Goal: Information Seeking & Learning: Find specific fact

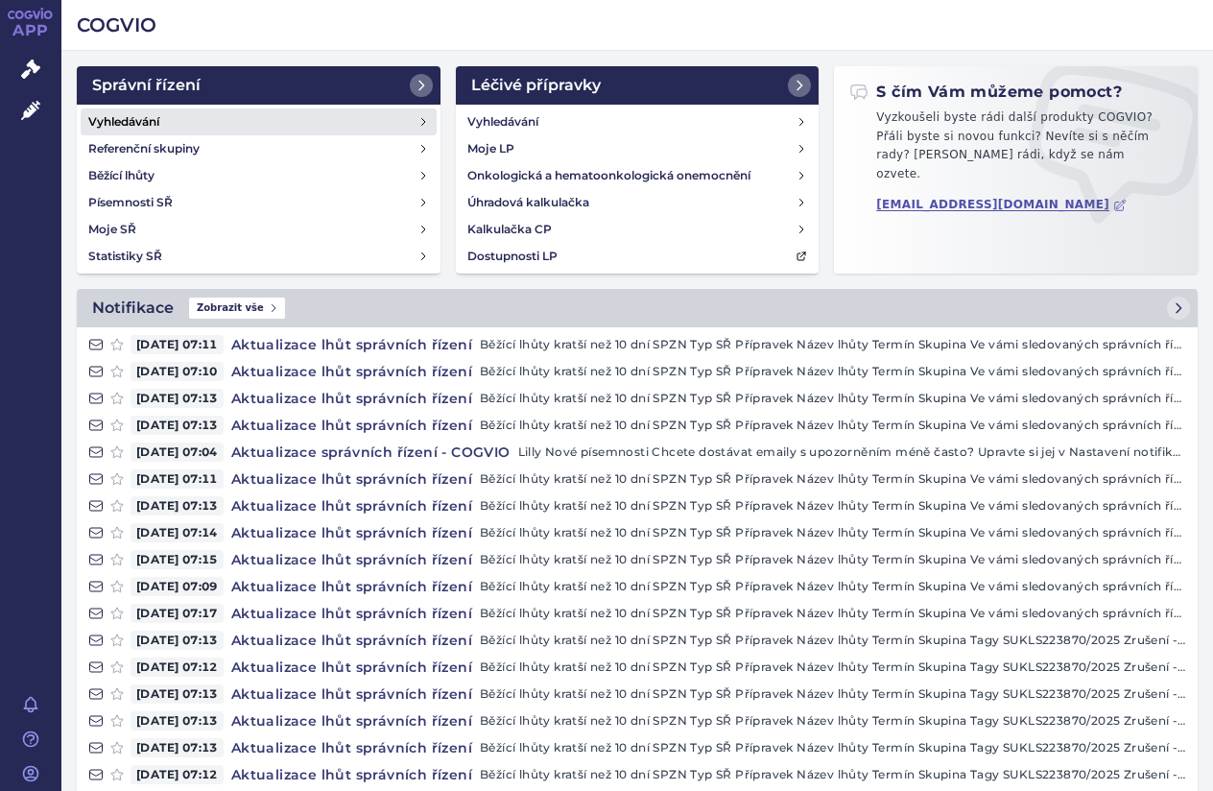
click at [232, 112] on link "Vyhledávání" at bounding box center [259, 121] width 356 height 27
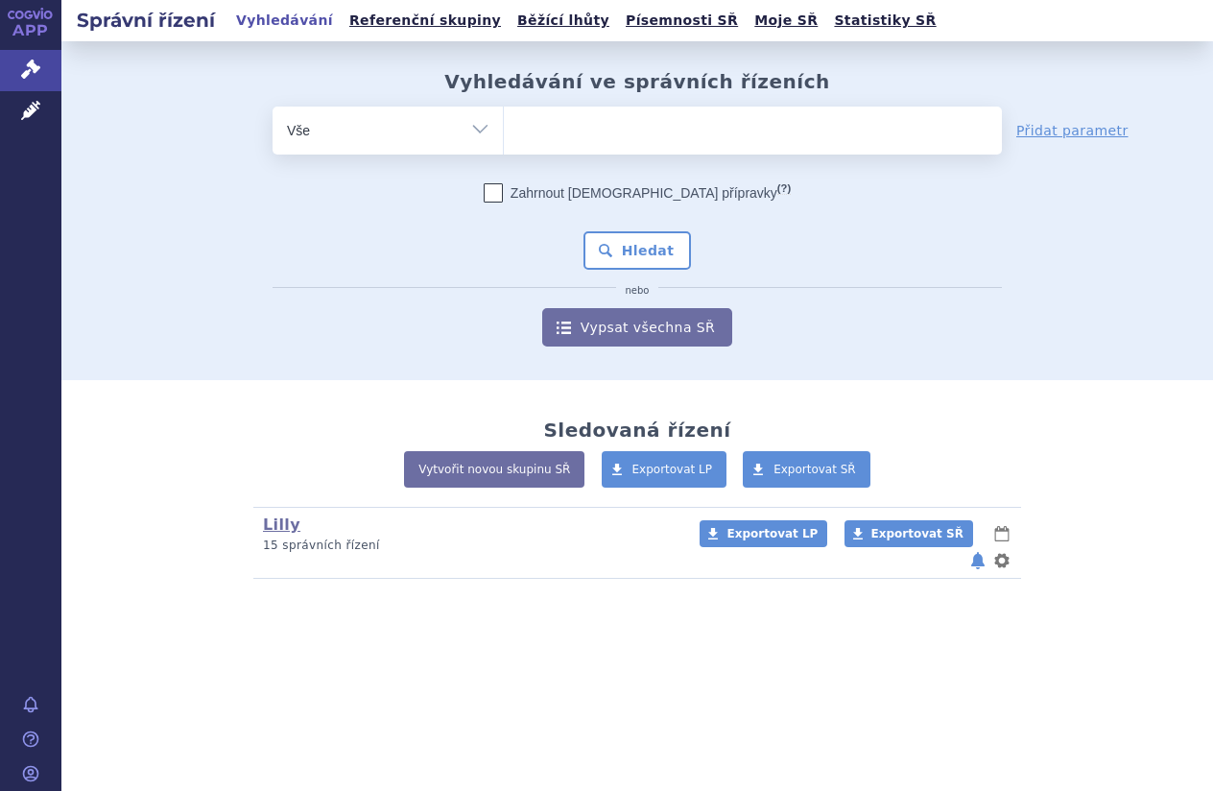
click at [593, 138] on ul at bounding box center [753, 127] width 498 height 40
click at [504, 138] on select at bounding box center [503, 130] width 1 height 48
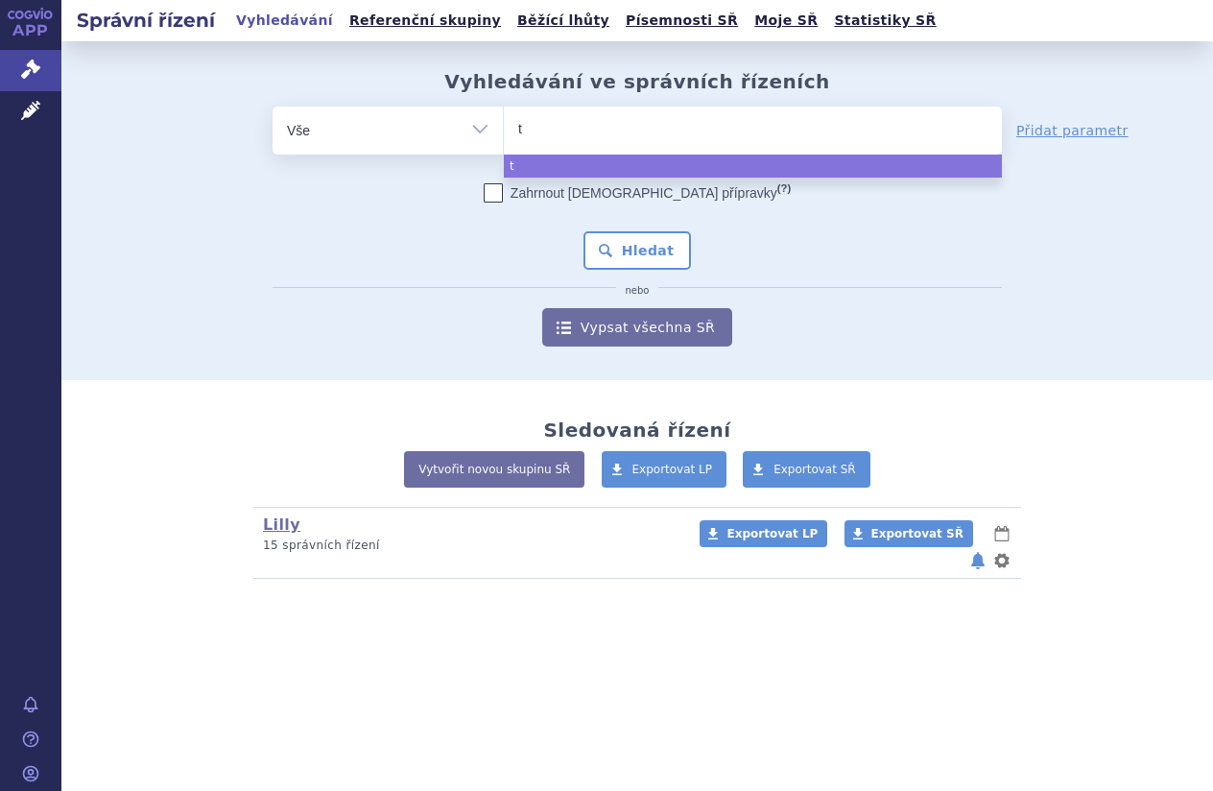
type input "tr"
type input "tre"
type input "trem"
type input "tremf"
type input "tremfy"
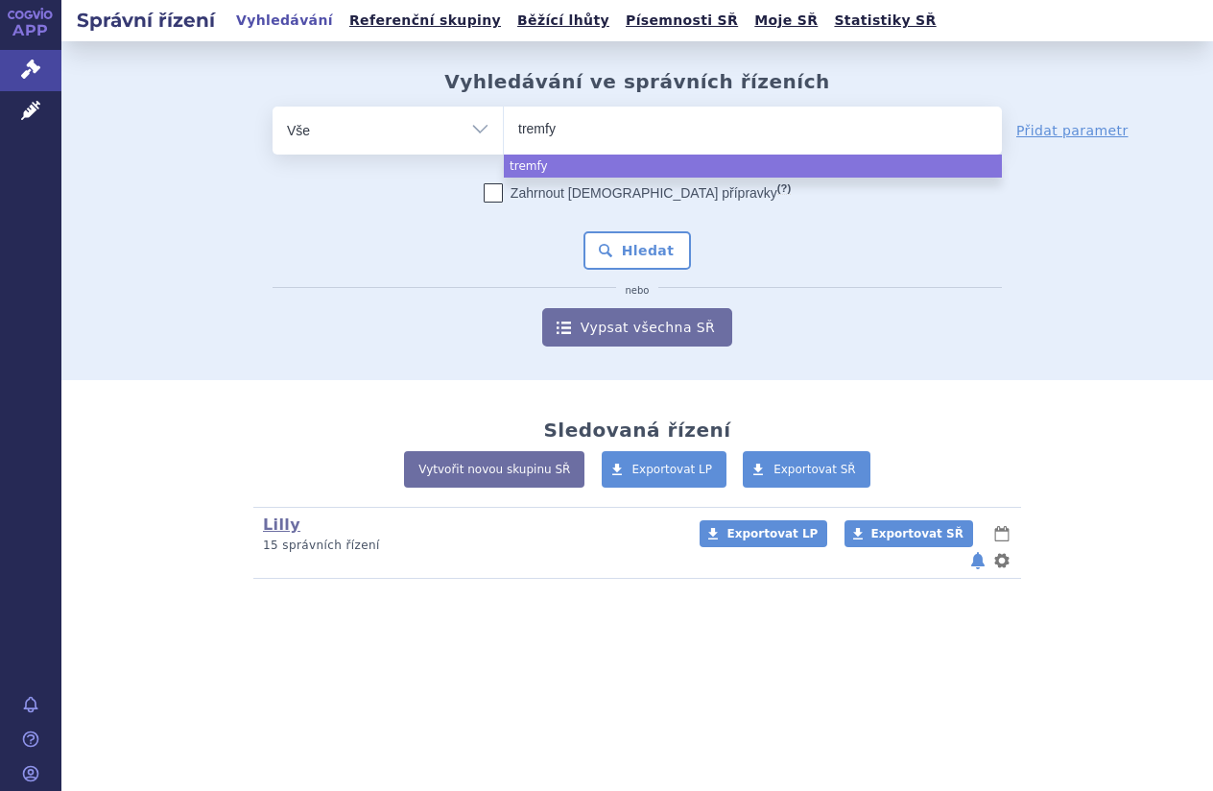
type input "[MEDICAL_DATA]"
select select "[MEDICAL_DATA]"
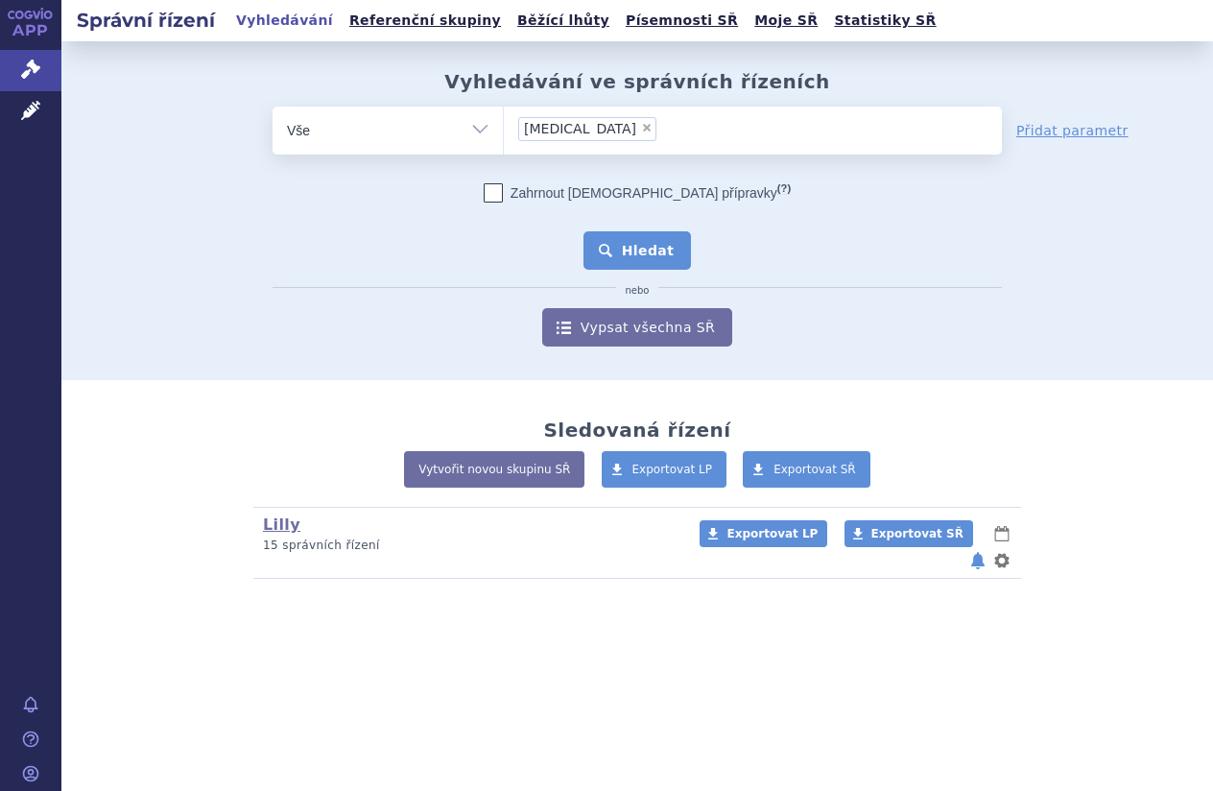
click at [674, 244] on button "Hledat" at bounding box center [638, 250] width 108 height 38
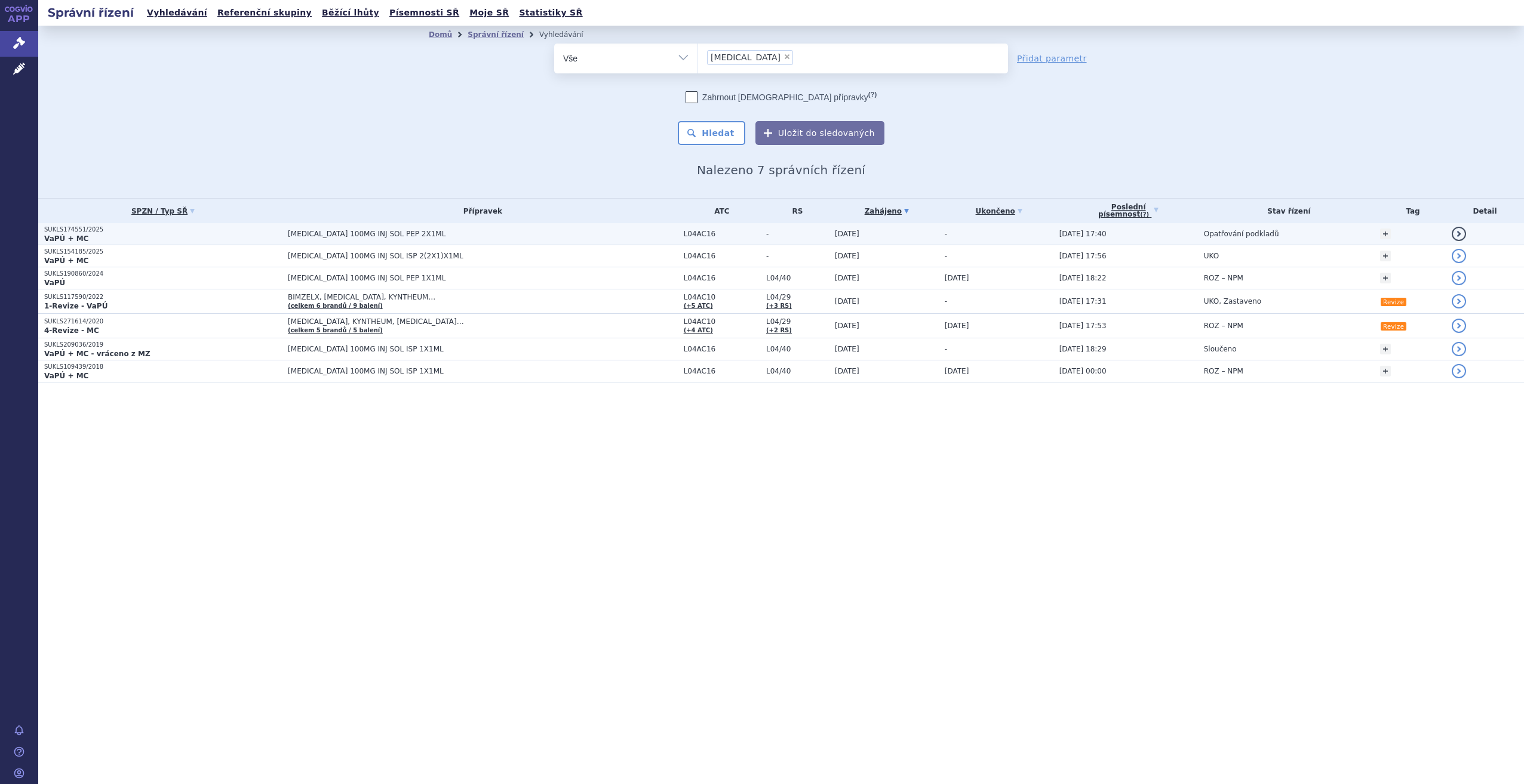
click at [429, 234] on span "TREMFYA 100MG INJ SOL PEP 2X1ML" at bounding box center [437, 234] width 299 height 8
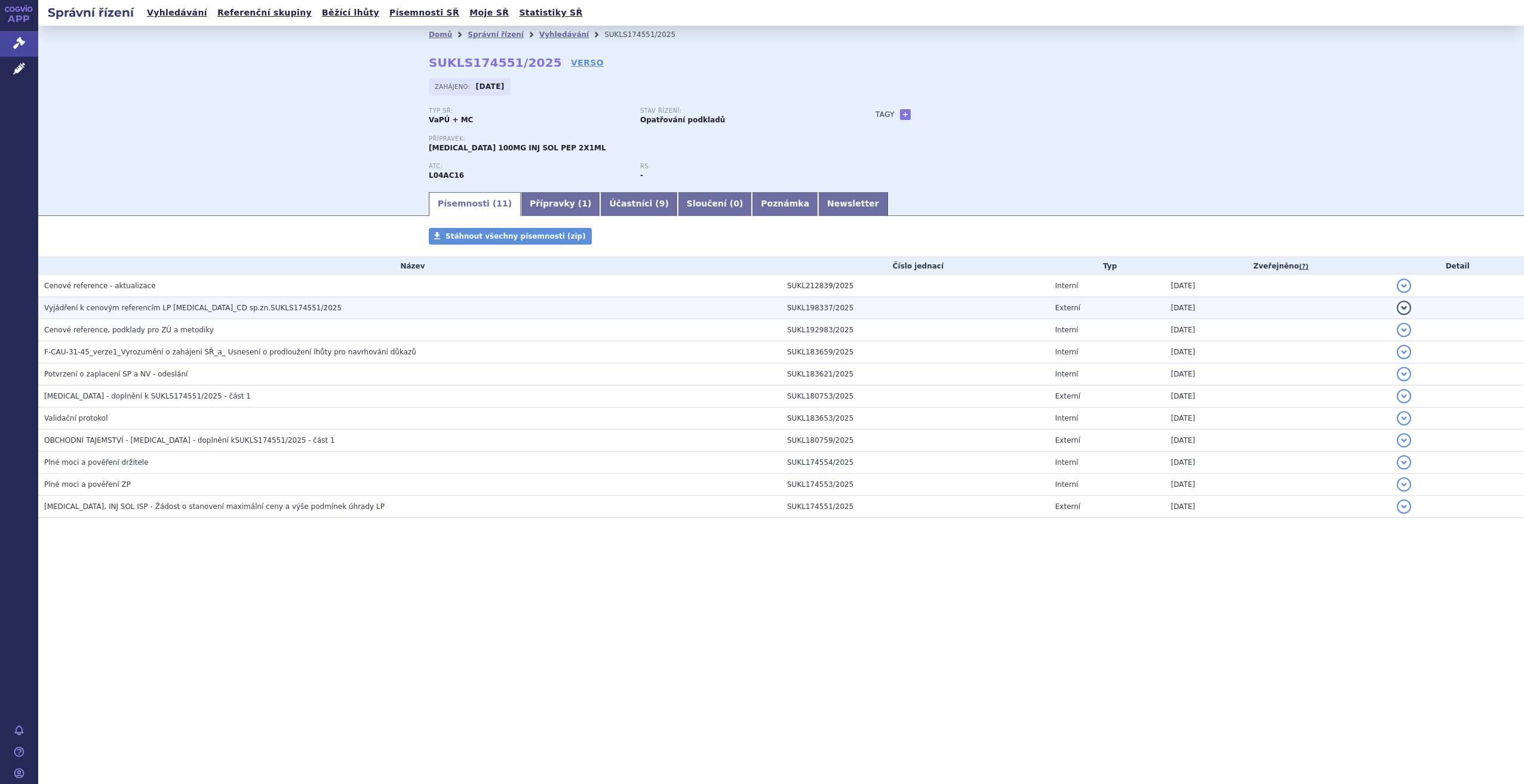
click at [258, 306] on span "Vyjádření k cenovým referencím LP TREMFYA_CD sp.zn.SUKLS174551/2025" at bounding box center [193, 308] width 297 height 8
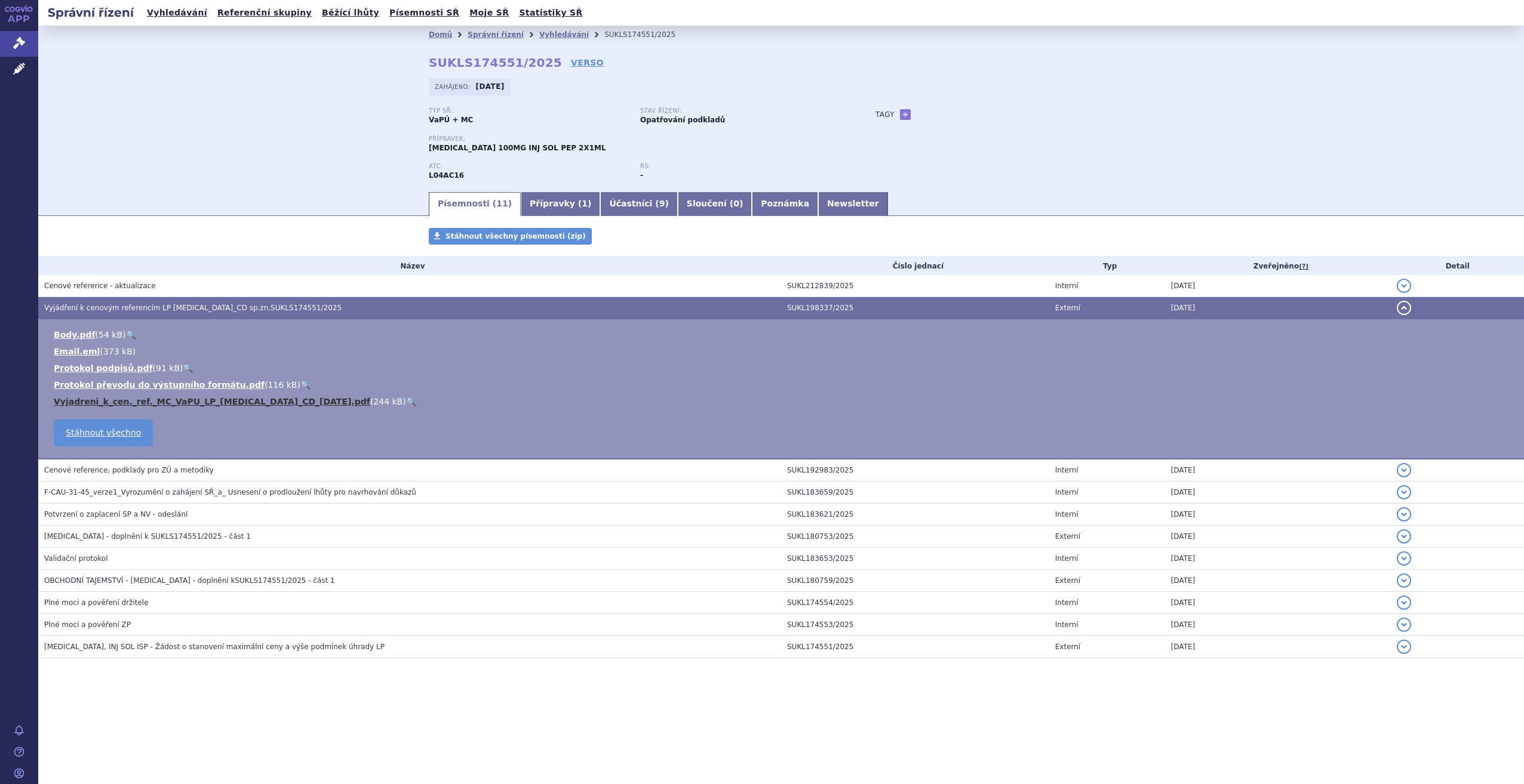
click at [201, 401] on link "Vyjadreni_k_cen._ref._MC_VaPU_LP_TREMFYA_CD_23.5.2025.pdf" at bounding box center [211, 401] width 317 height 9
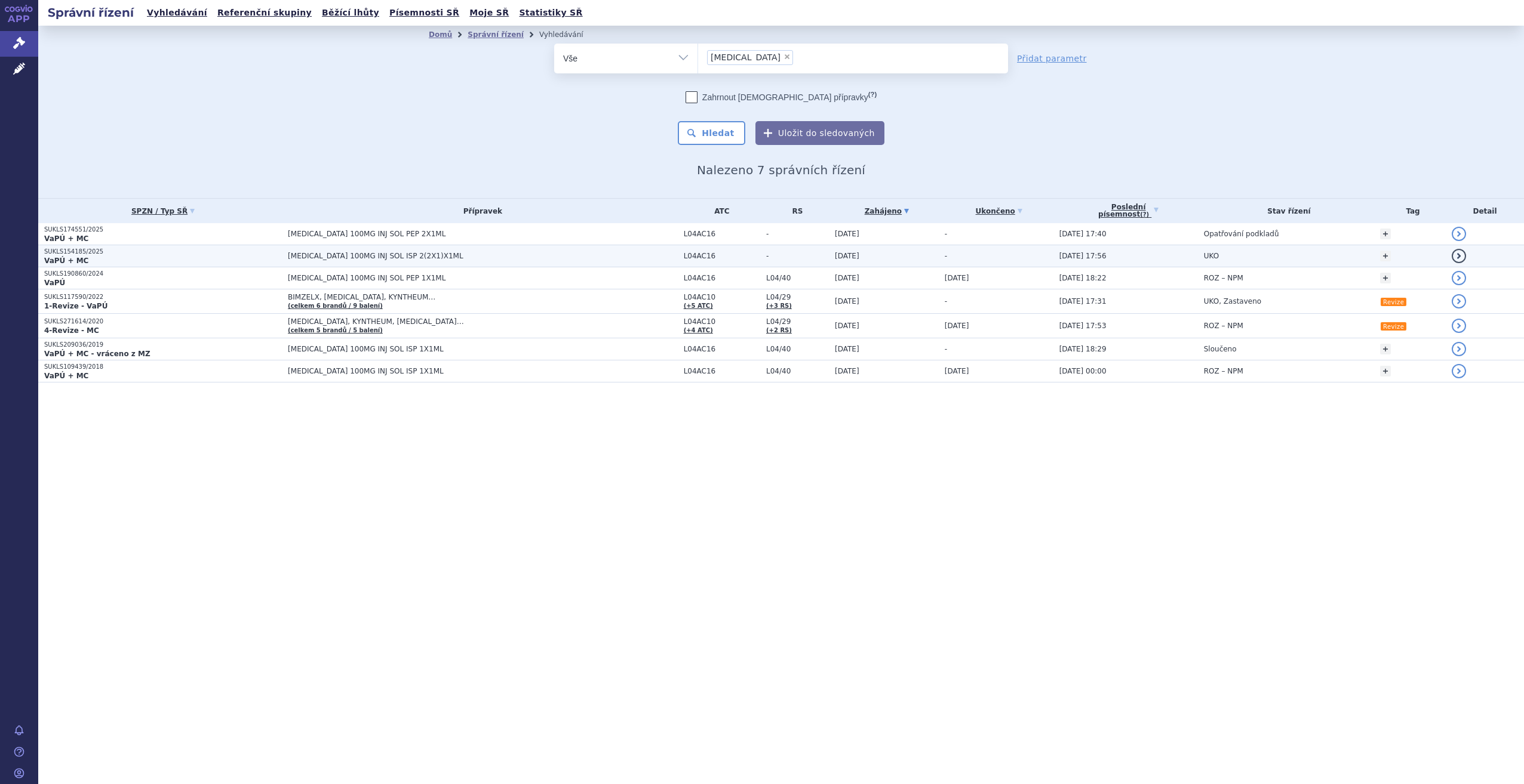
click at [575, 260] on span "[MEDICAL_DATA] 100MG INJ SOL ISP 2(2X1)X1ML" at bounding box center [437, 256] width 299 height 8
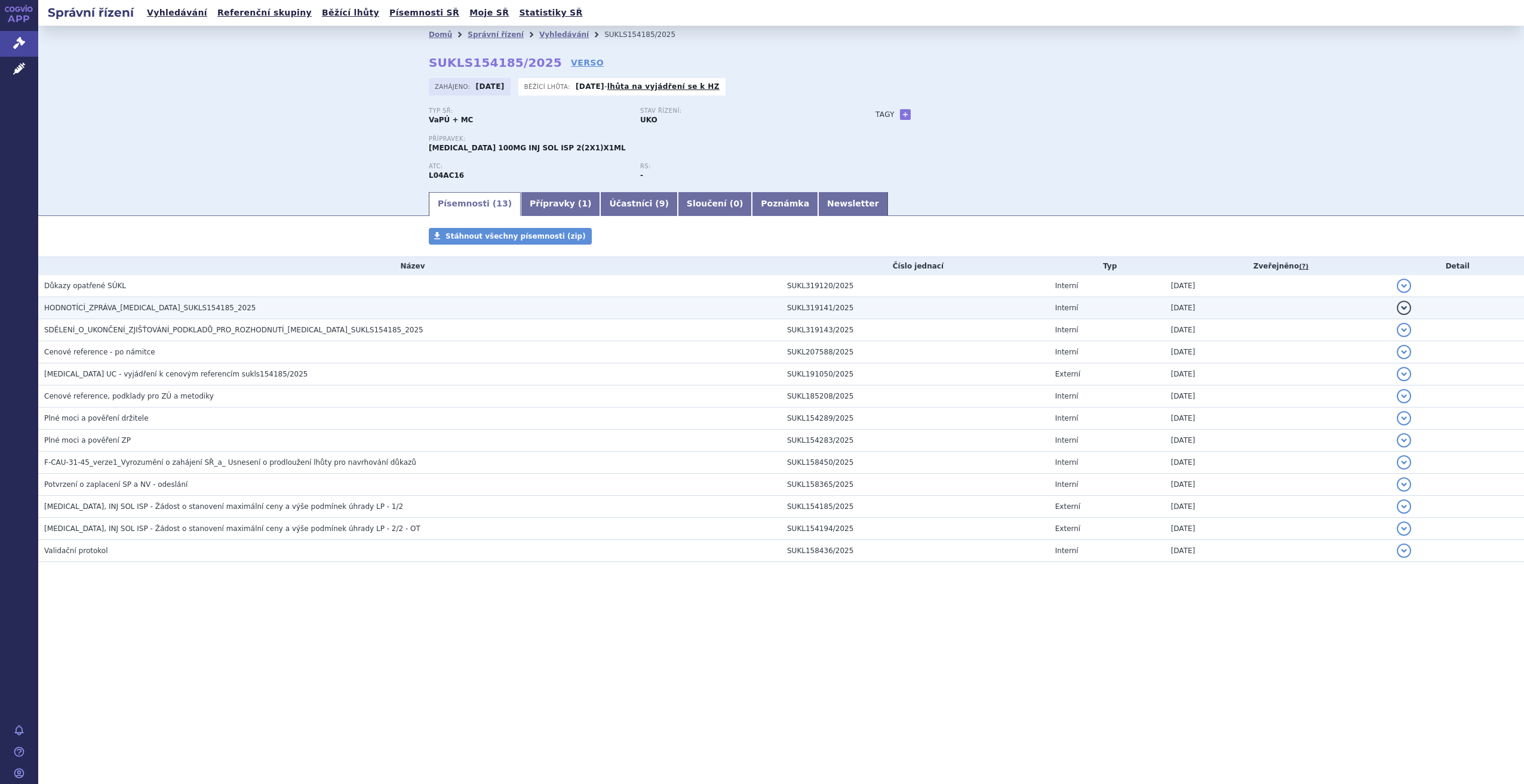
click at [158, 309] on span "HODNOTÍCÍ_ZPRÁVA_TREMFYA_SUKLS154185_2025" at bounding box center [150, 308] width 212 height 8
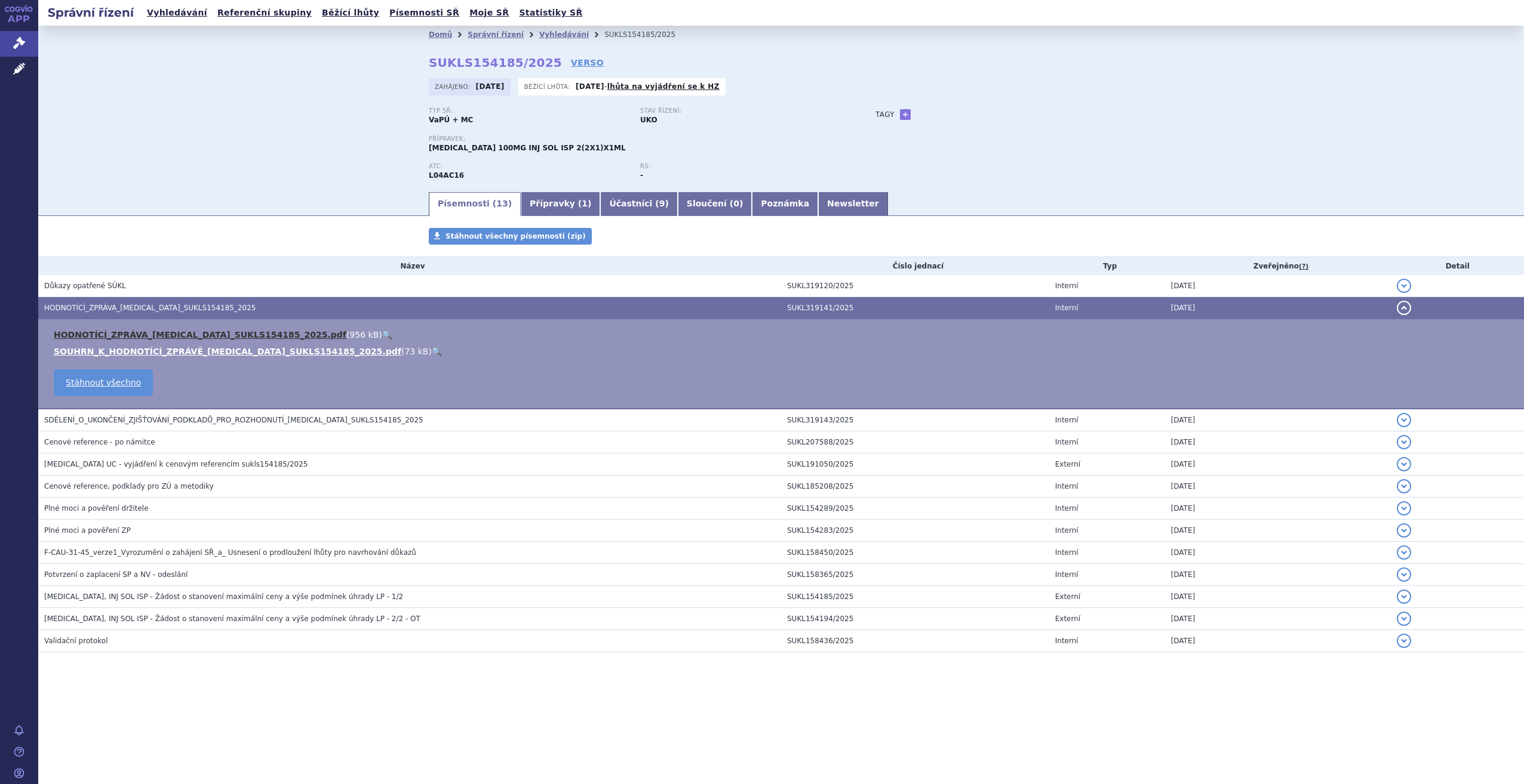
click at [263, 333] on link "HODNOTÍCÍ_ZPRÁVA_TREMFYA_SUKLS154185_2025.pdf" at bounding box center [200, 334] width 292 height 9
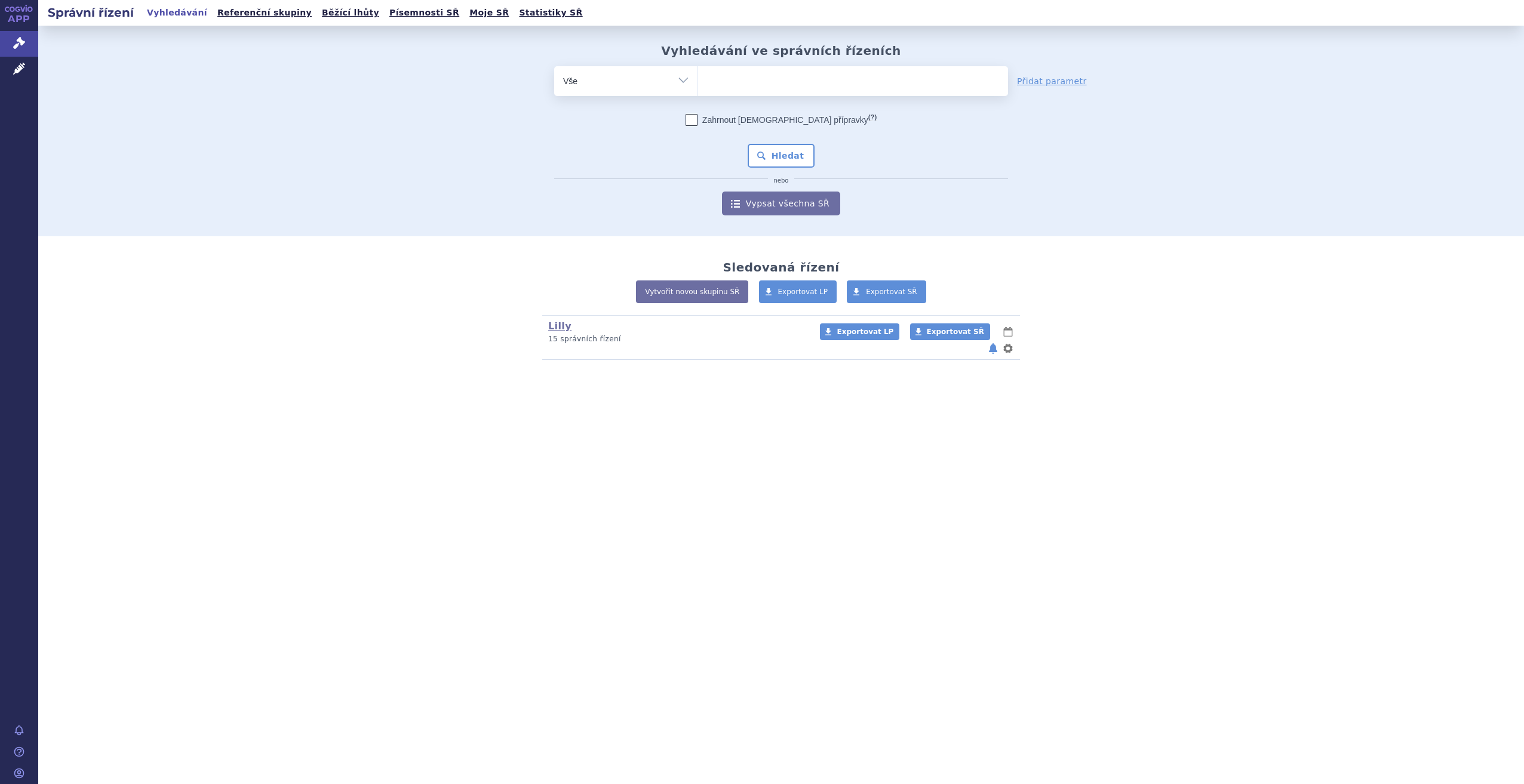
click at [756, 81] on ul at bounding box center [853, 79] width 310 height 25
click at [698, 81] on select at bounding box center [697, 81] width 1 height 30
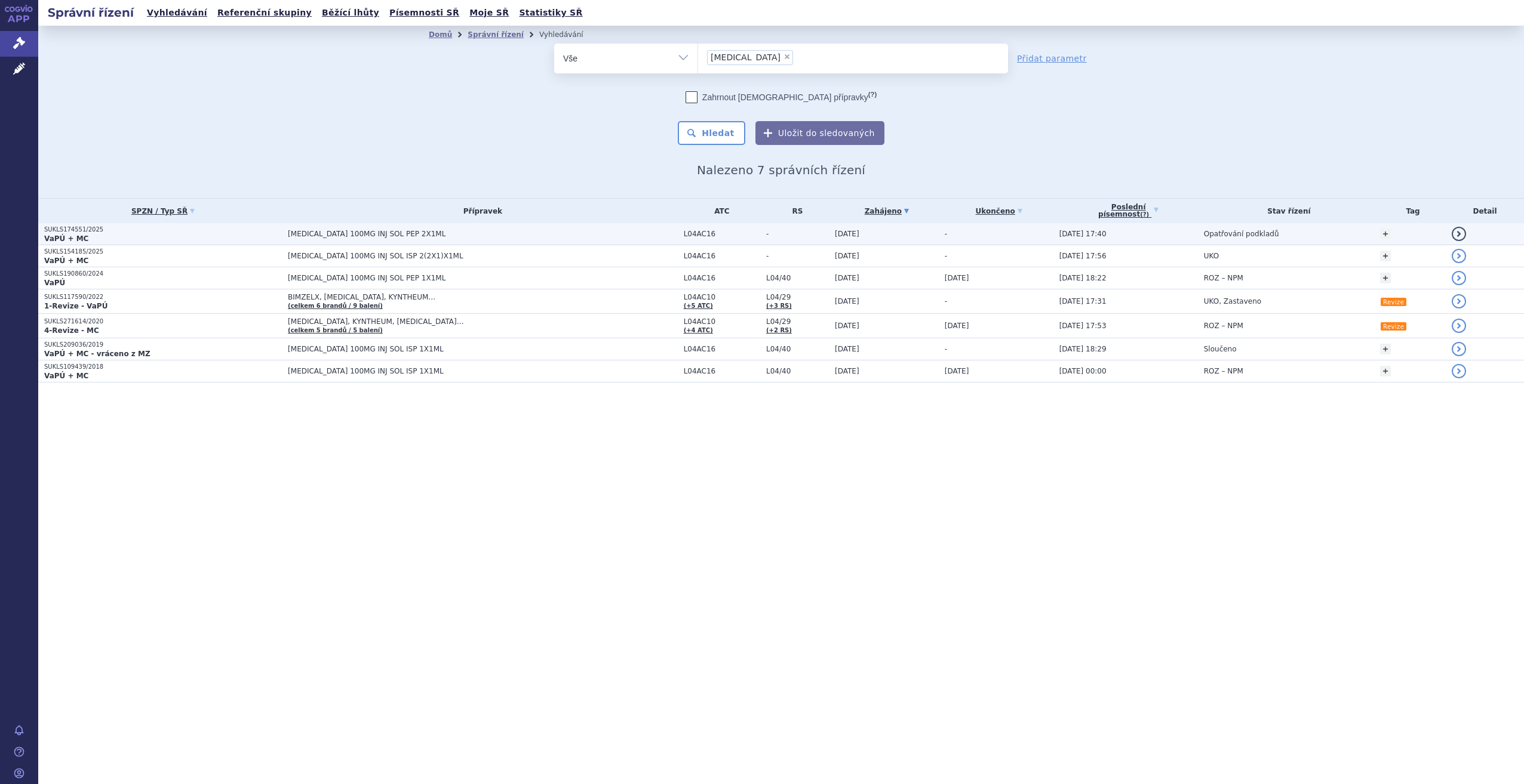
click at [361, 239] on td "[MEDICAL_DATA] 100MG INJ SOL PEP 2X1ML" at bounding box center [480, 234] width 396 height 22
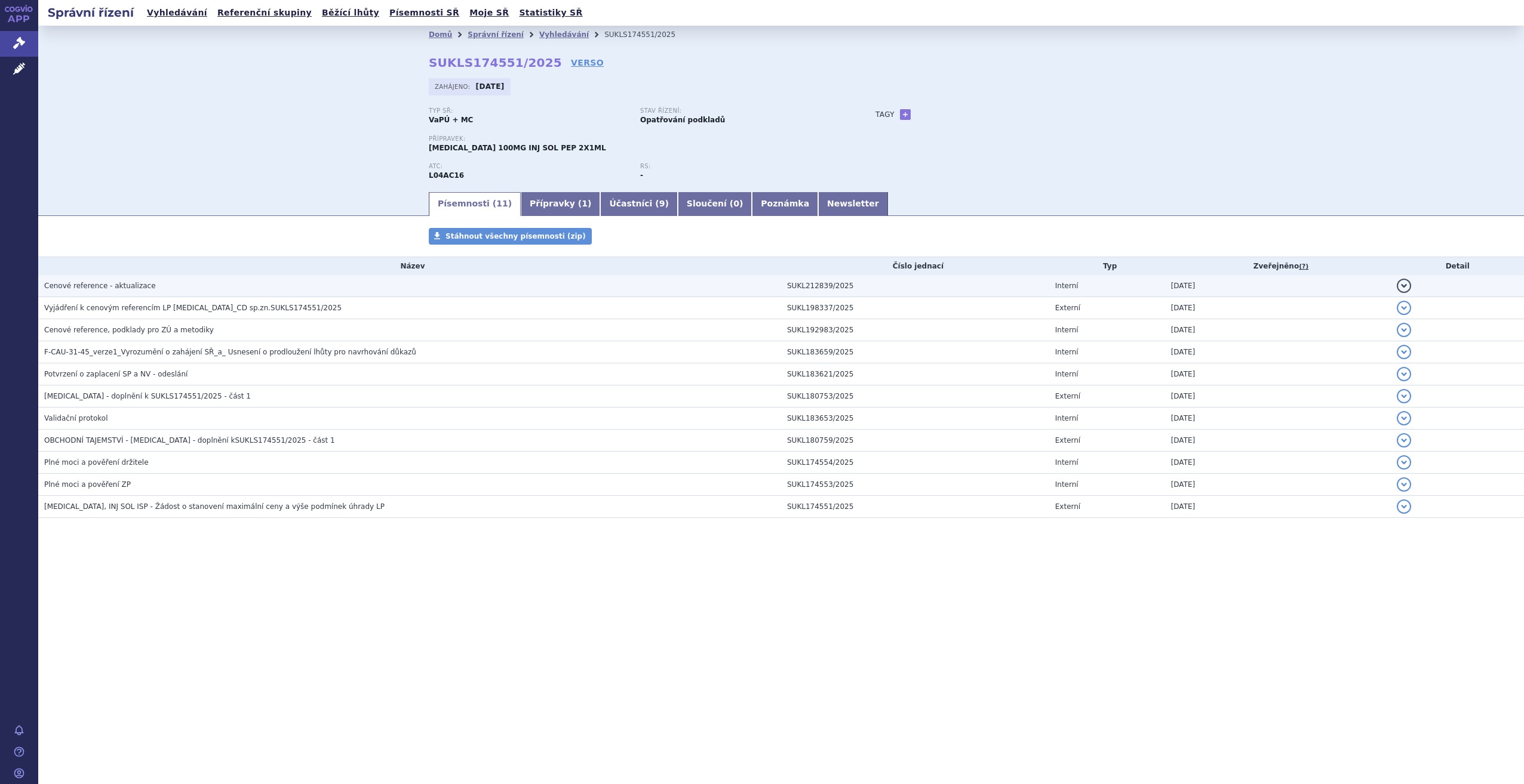
click at [189, 290] on h3 "Cenové reference - aktualizace" at bounding box center [412, 285] width 736 height 12
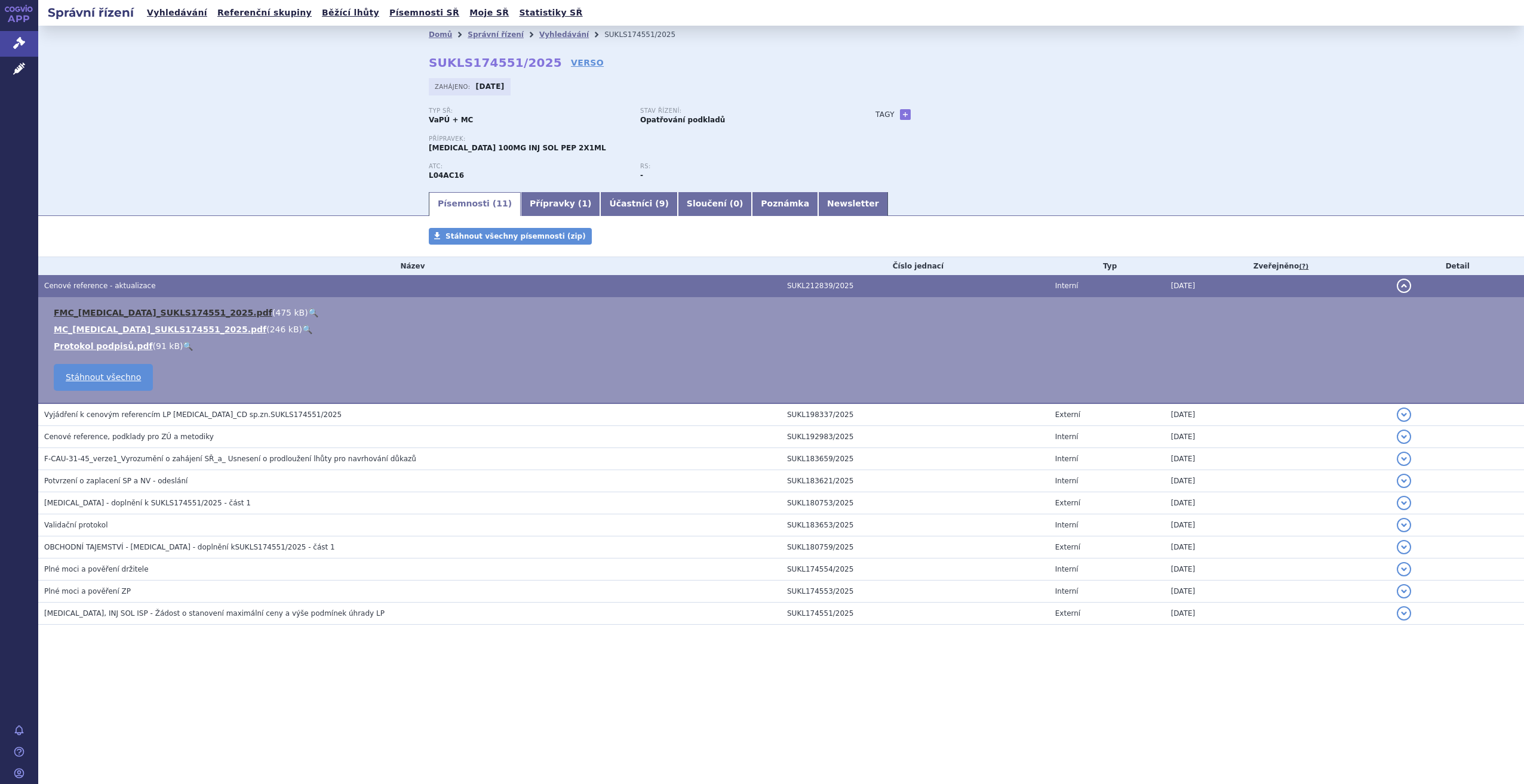
click at [177, 310] on link "FMC_[MEDICAL_DATA]_SUKLS174551_2025.pdf" at bounding box center [162, 312] width 218 height 9
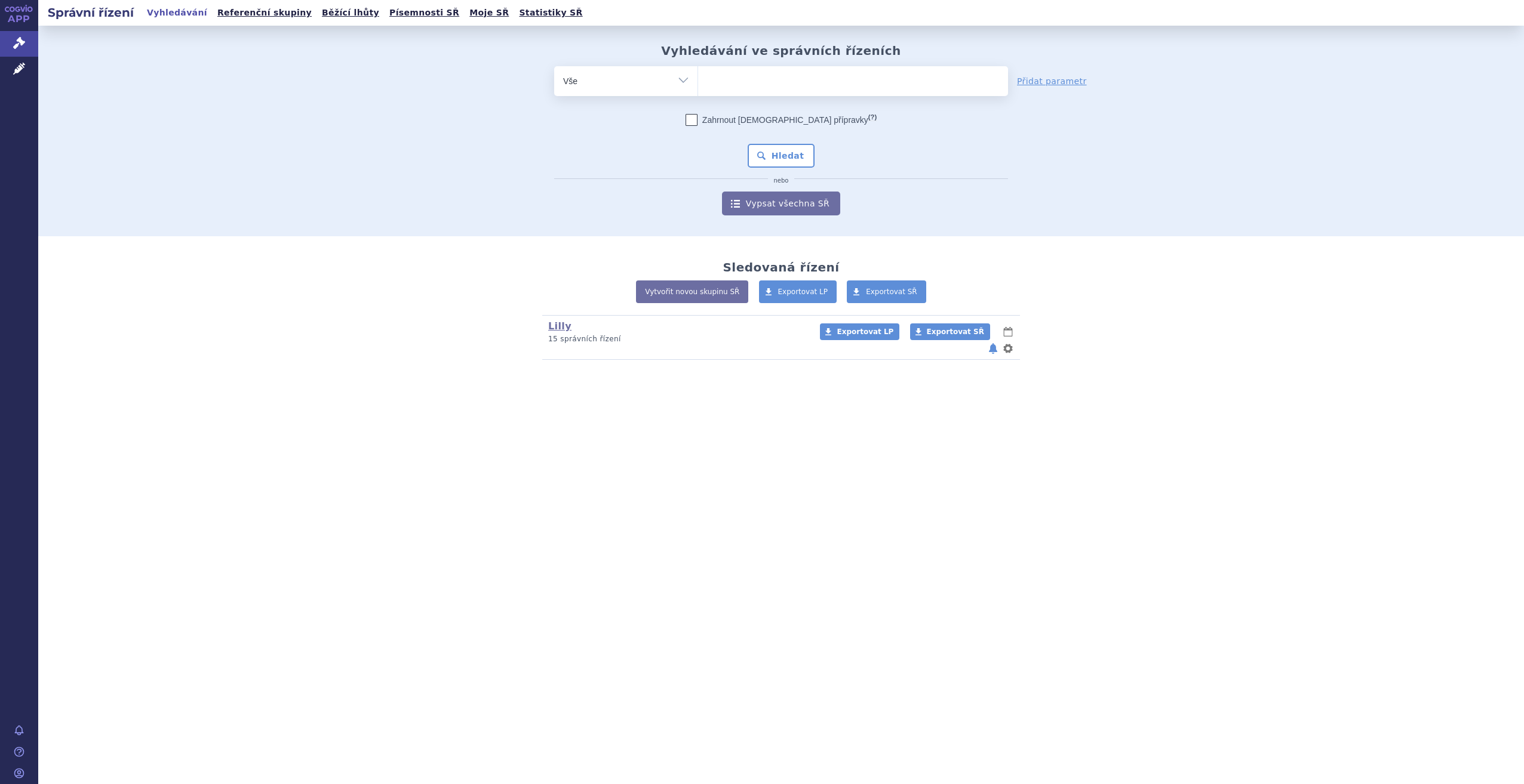
click at [727, 76] on ul at bounding box center [853, 79] width 310 height 25
click at [698, 76] on select at bounding box center [697, 81] width 1 height 30
type input "om"
type input "omv"
type input "omvo"
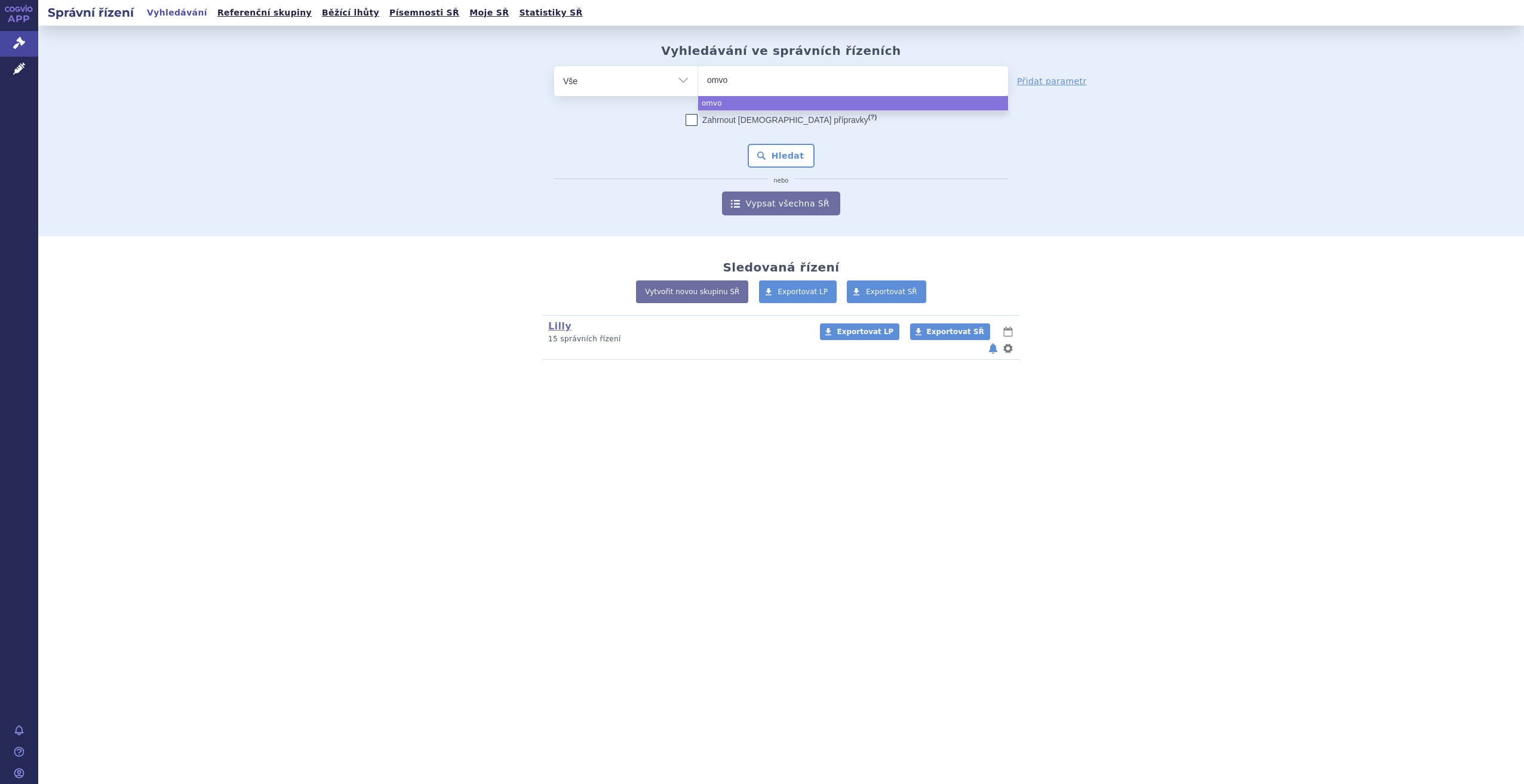
type input "omvoh"
select select "omvoh"
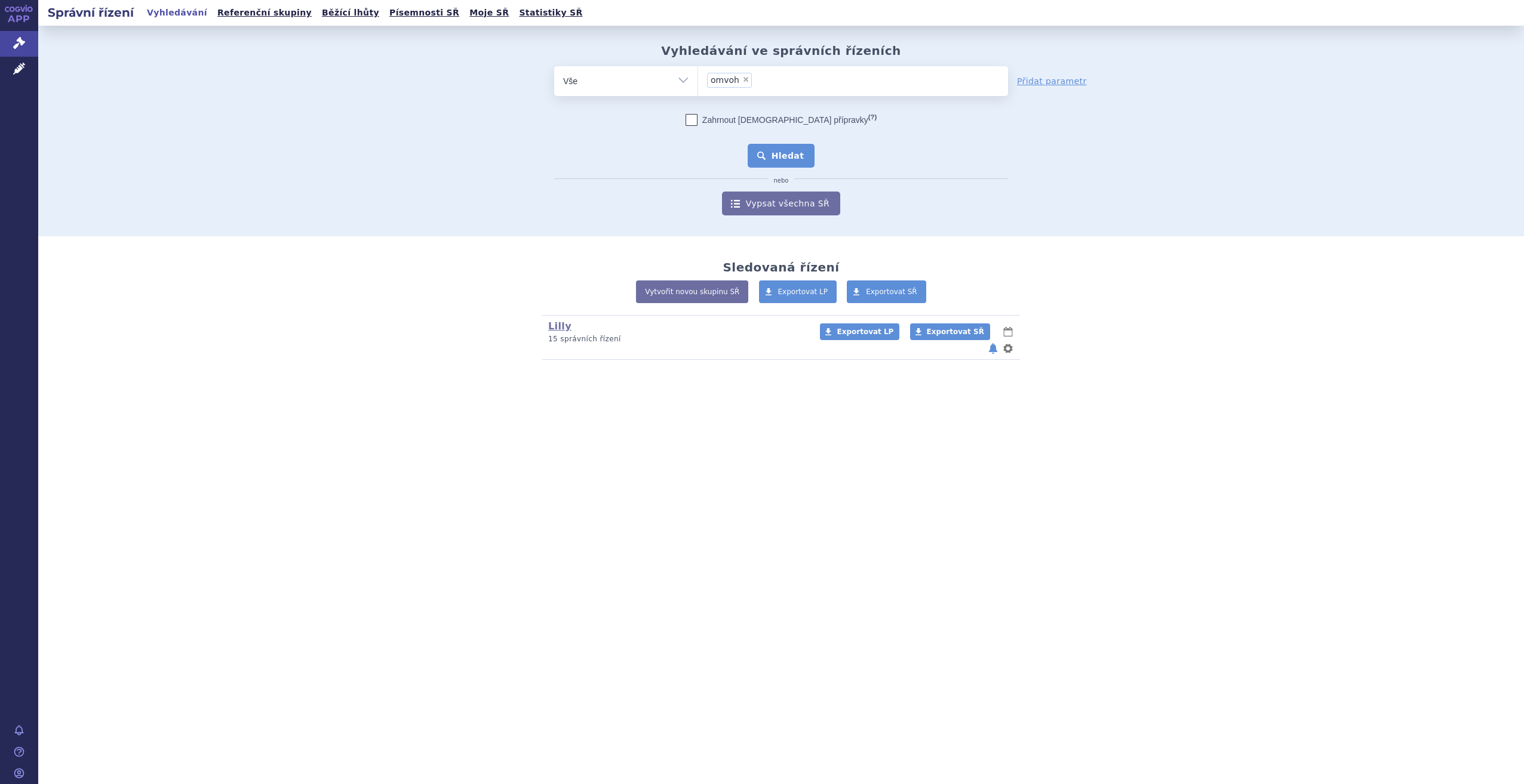
click at [794, 157] on button "Hledat" at bounding box center [781, 155] width 67 height 24
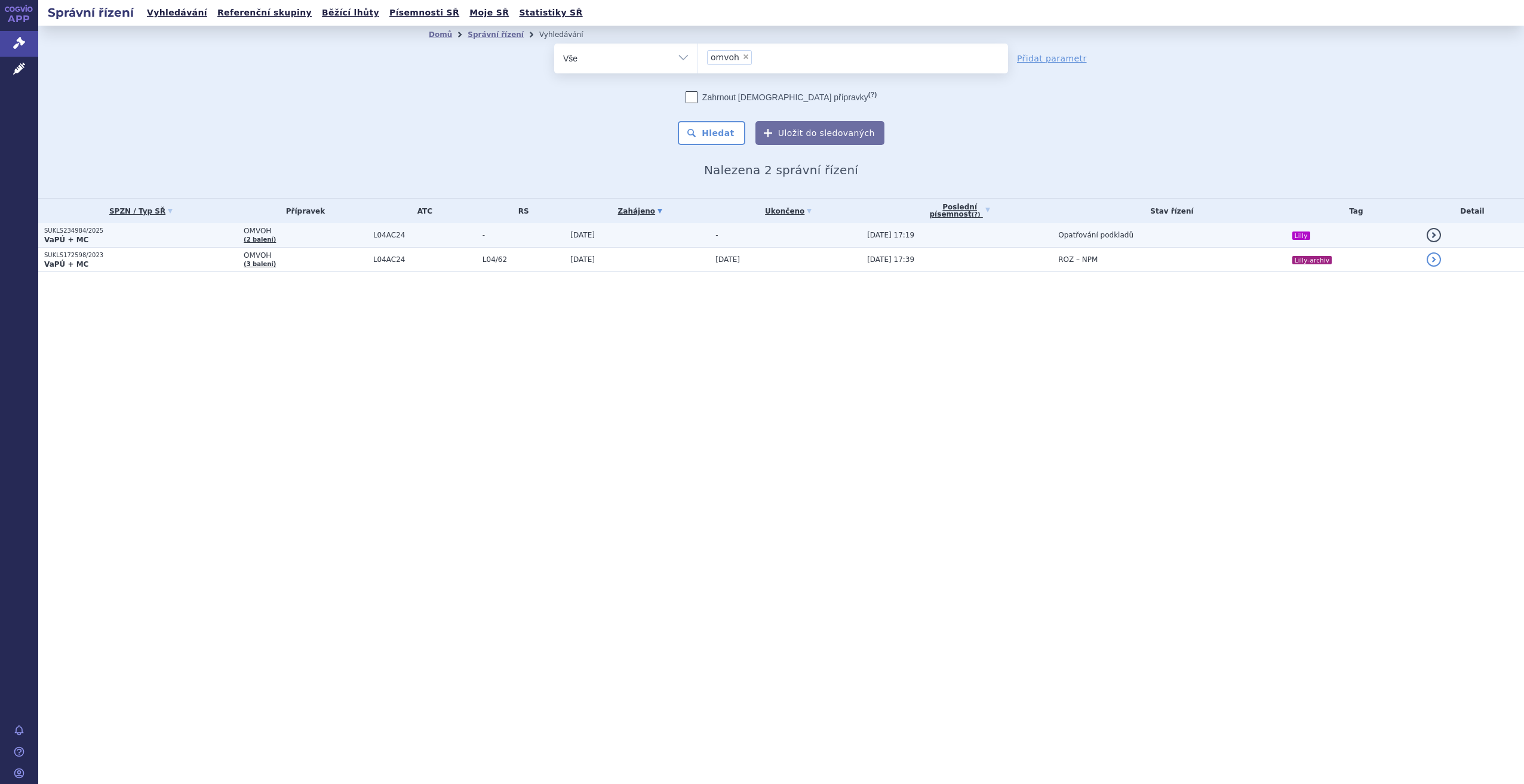
click at [287, 231] on span "OMVOH" at bounding box center [305, 231] width 124 height 8
